Goal: Find specific page/section: Find specific page/section

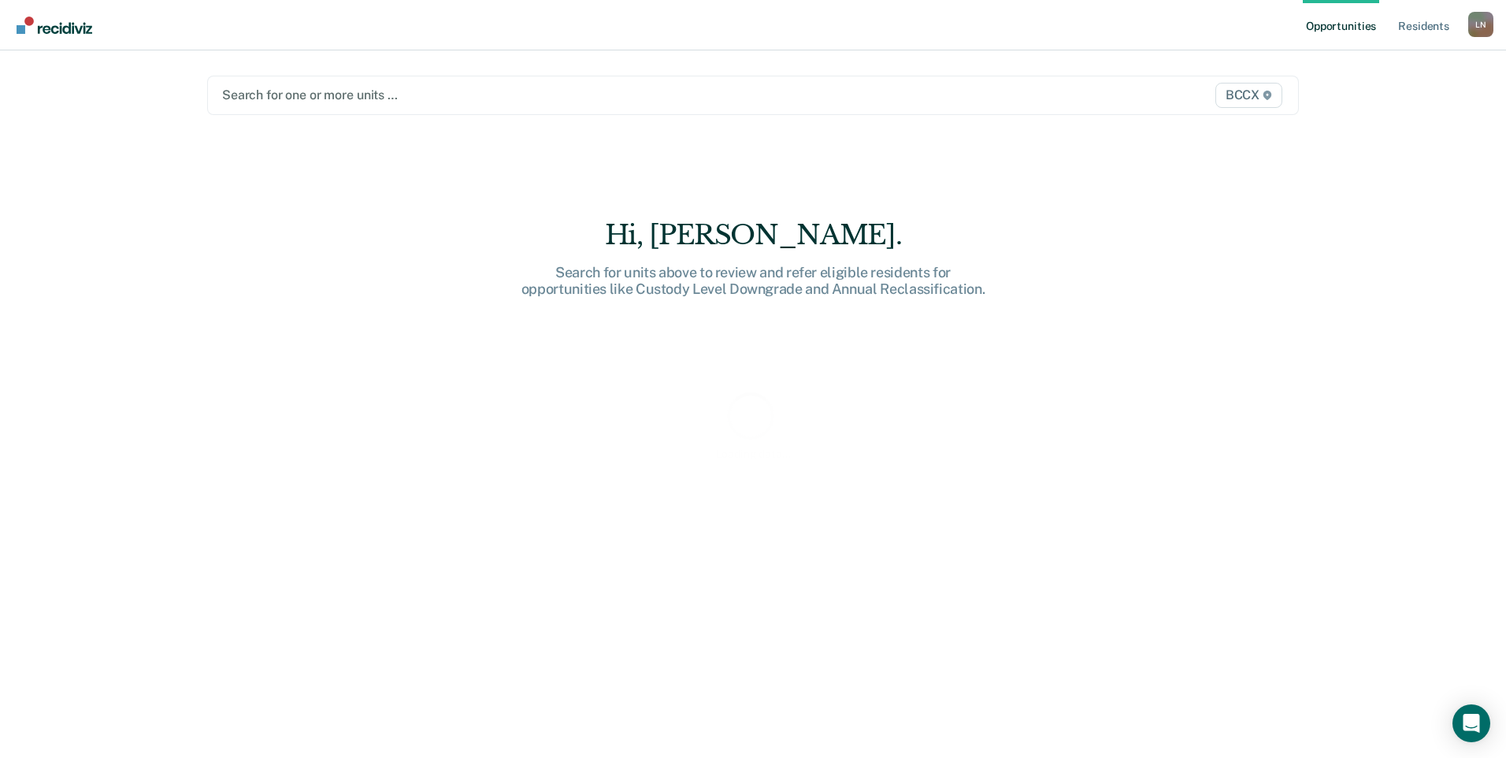
click at [298, 96] on div at bounding box center [593, 95] width 742 height 18
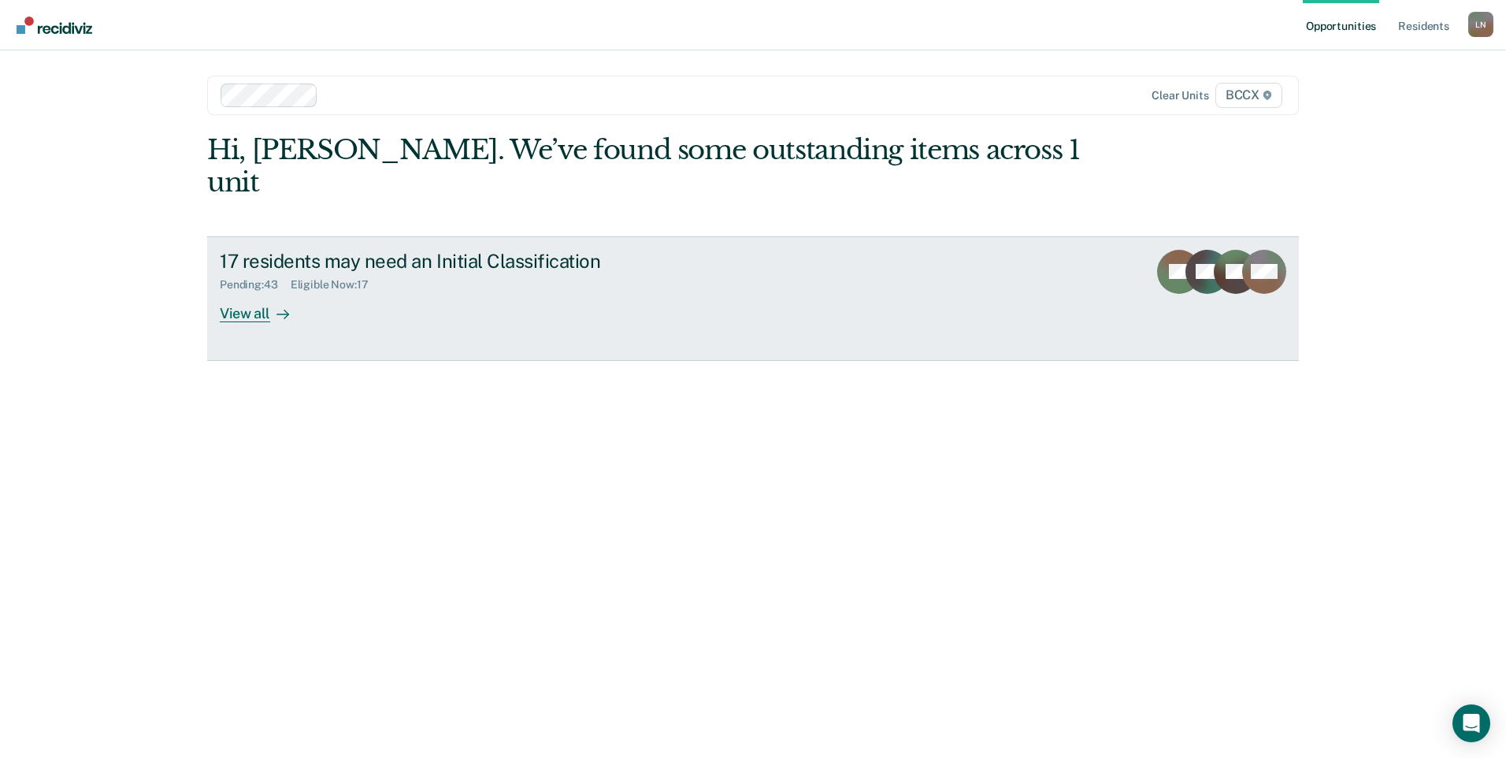
click at [270, 304] on div at bounding box center [279, 313] width 19 height 18
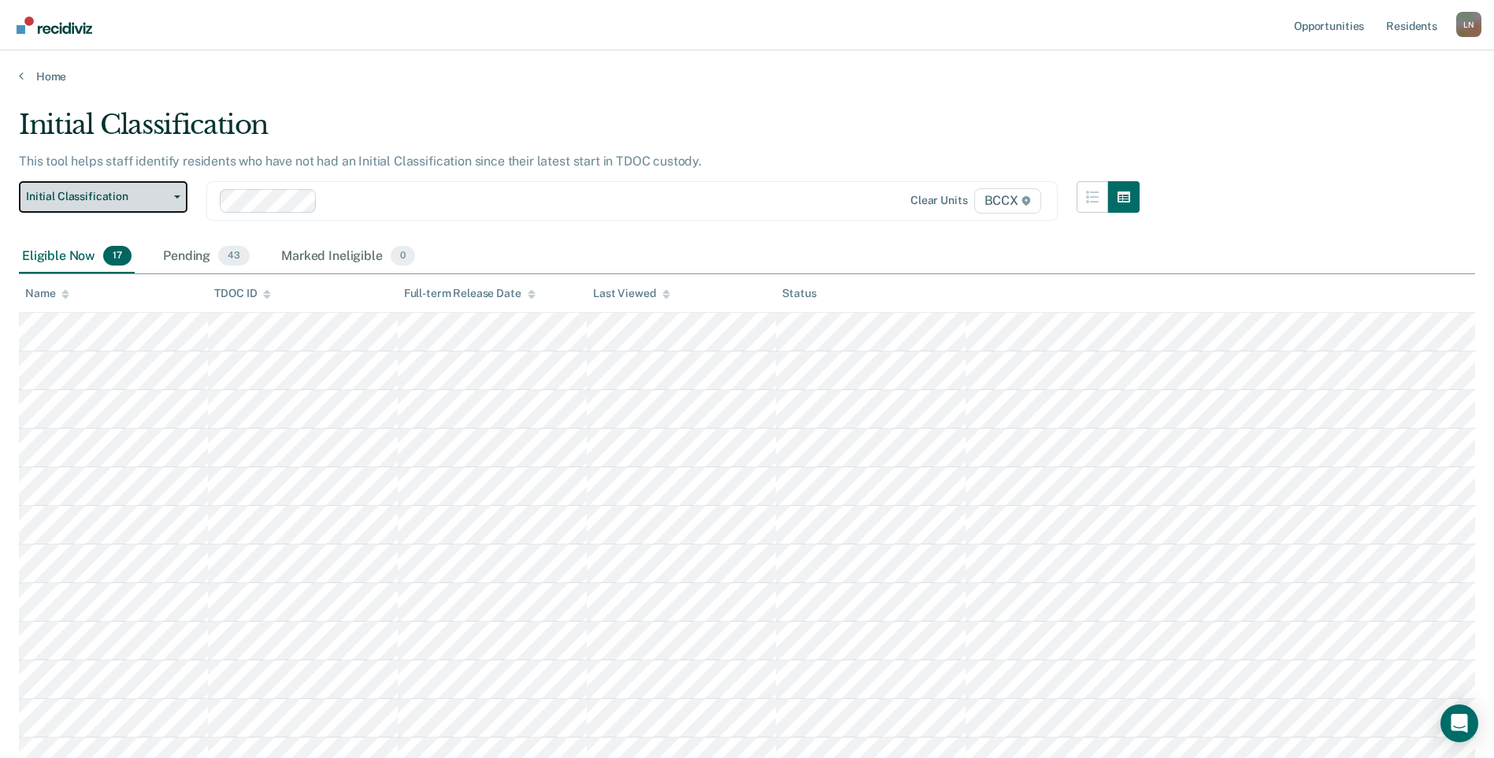
click at [130, 196] on span "Initial Classification" at bounding box center [97, 196] width 142 height 13
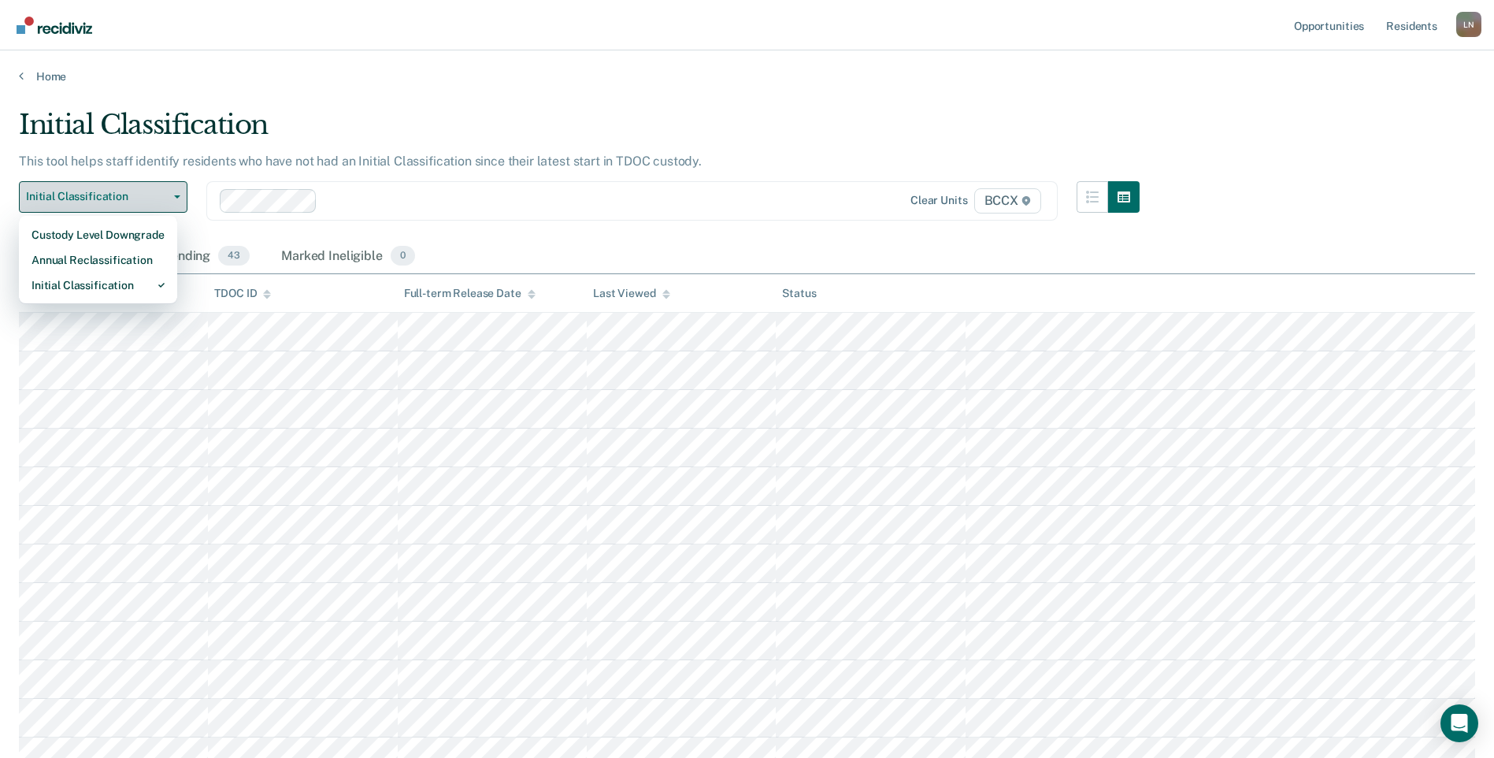
click at [130, 196] on span "Initial Classification" at bounding box center [97, 196] width 142 height 13
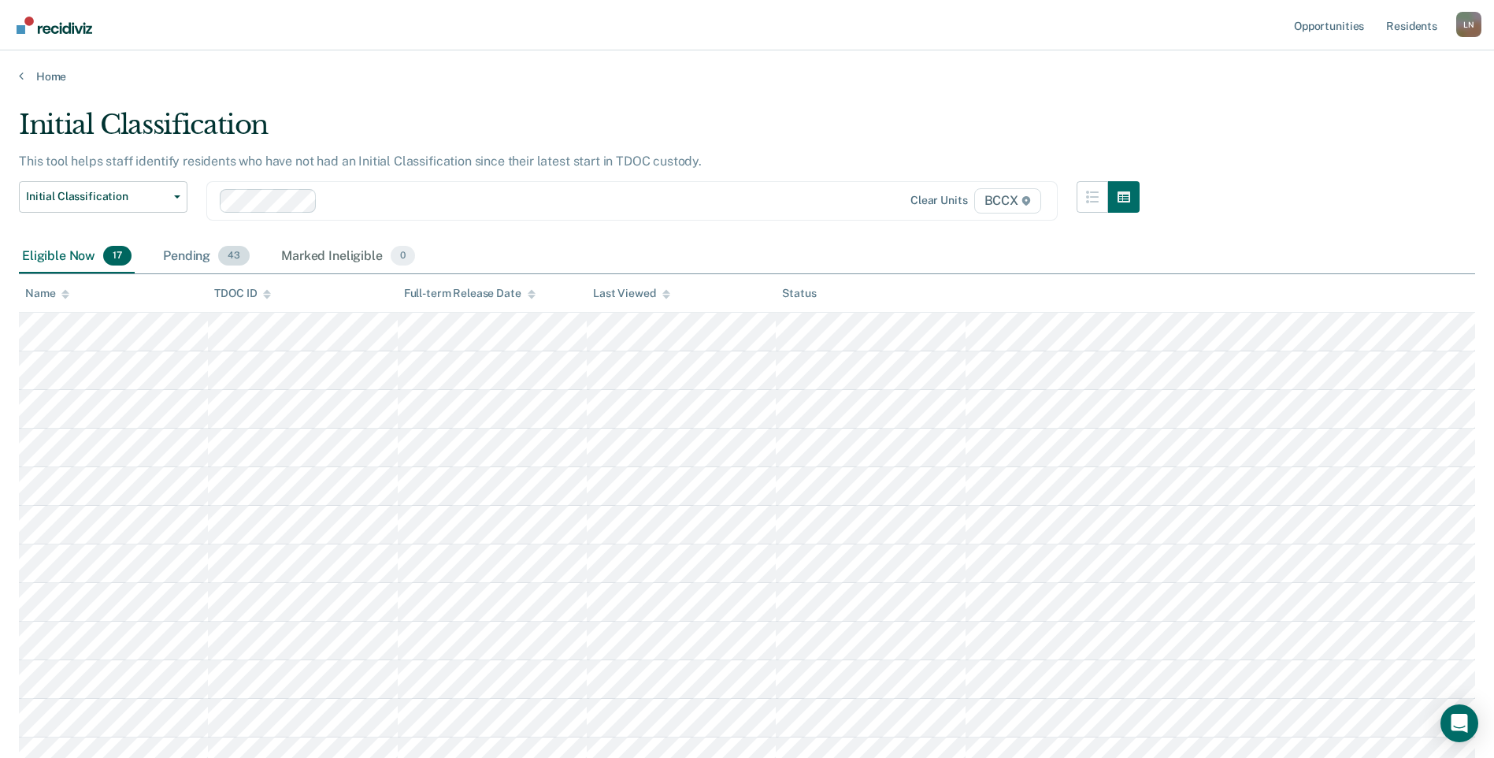
click at [201, 252] on div "Pending 43" at bounding box center [206, 256] width 93 height 35
